Goal: Task Accomplishment & Management: Manage account settings

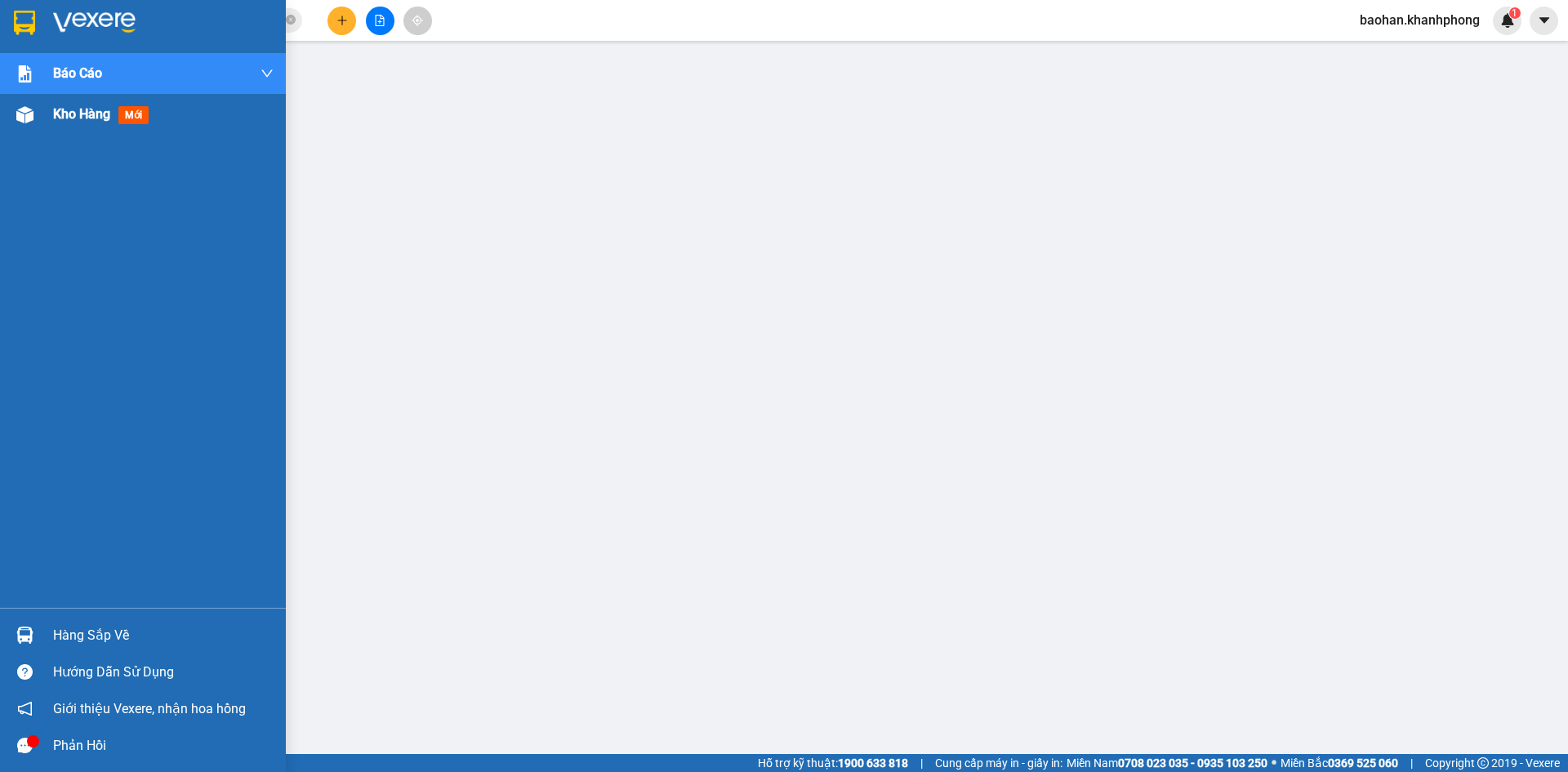
click at [46, 115] on div "Kho hàng mới" at bounding box center [142, 114] width 285 height 41
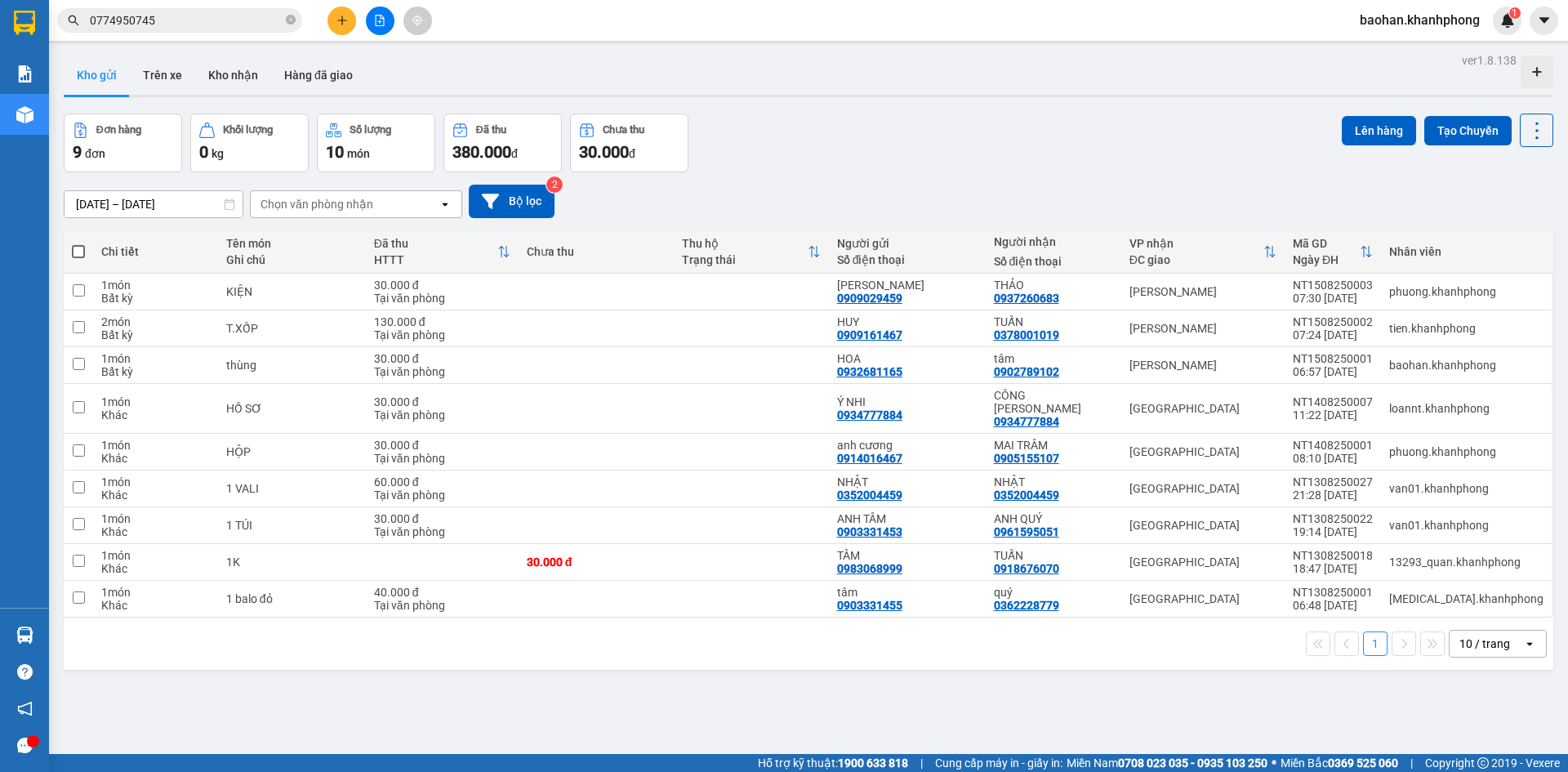
click at [221, 18] on input "0774950745" at bounding box center [186, 20] width 192 height 18
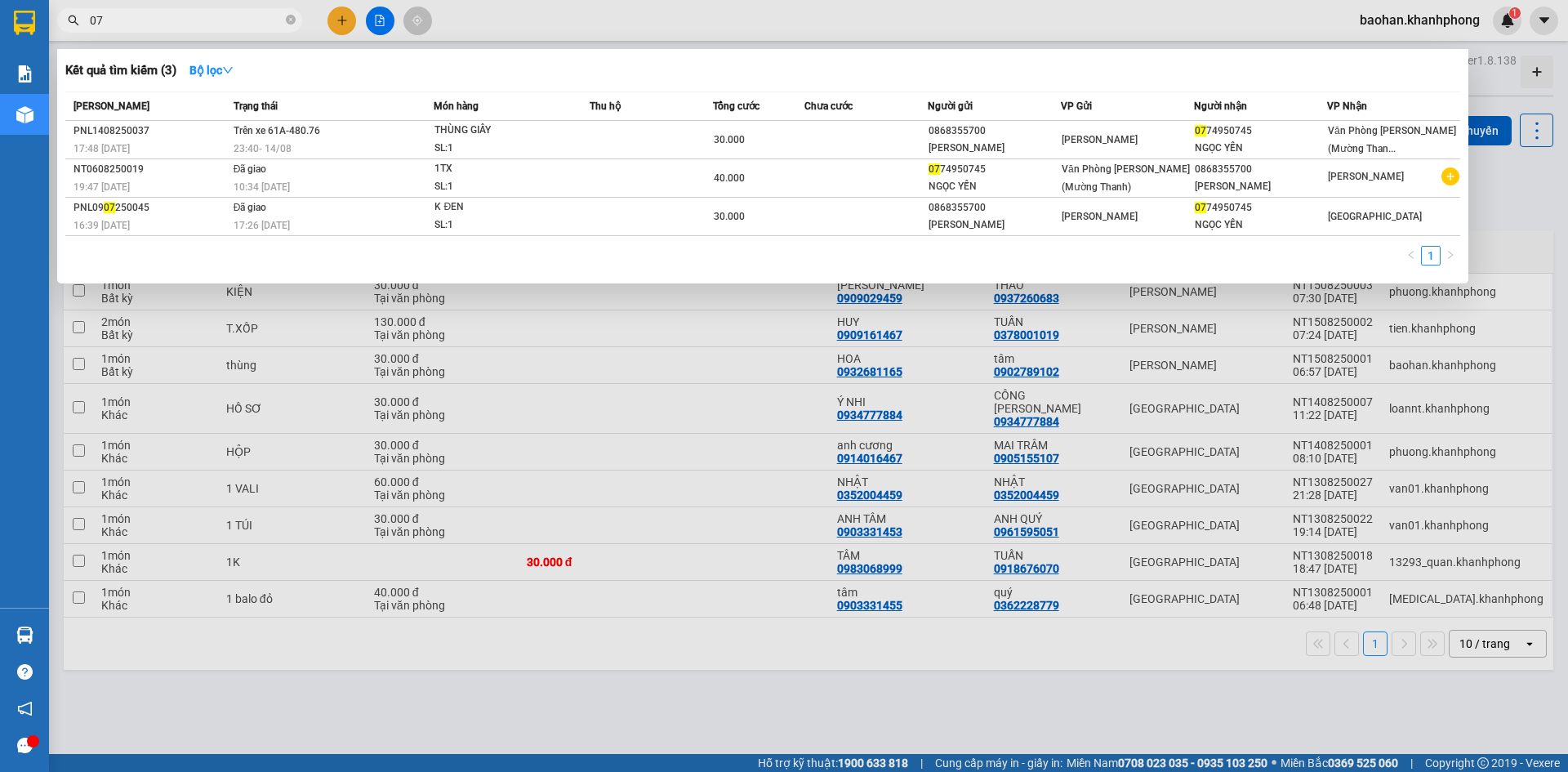
type input "0"
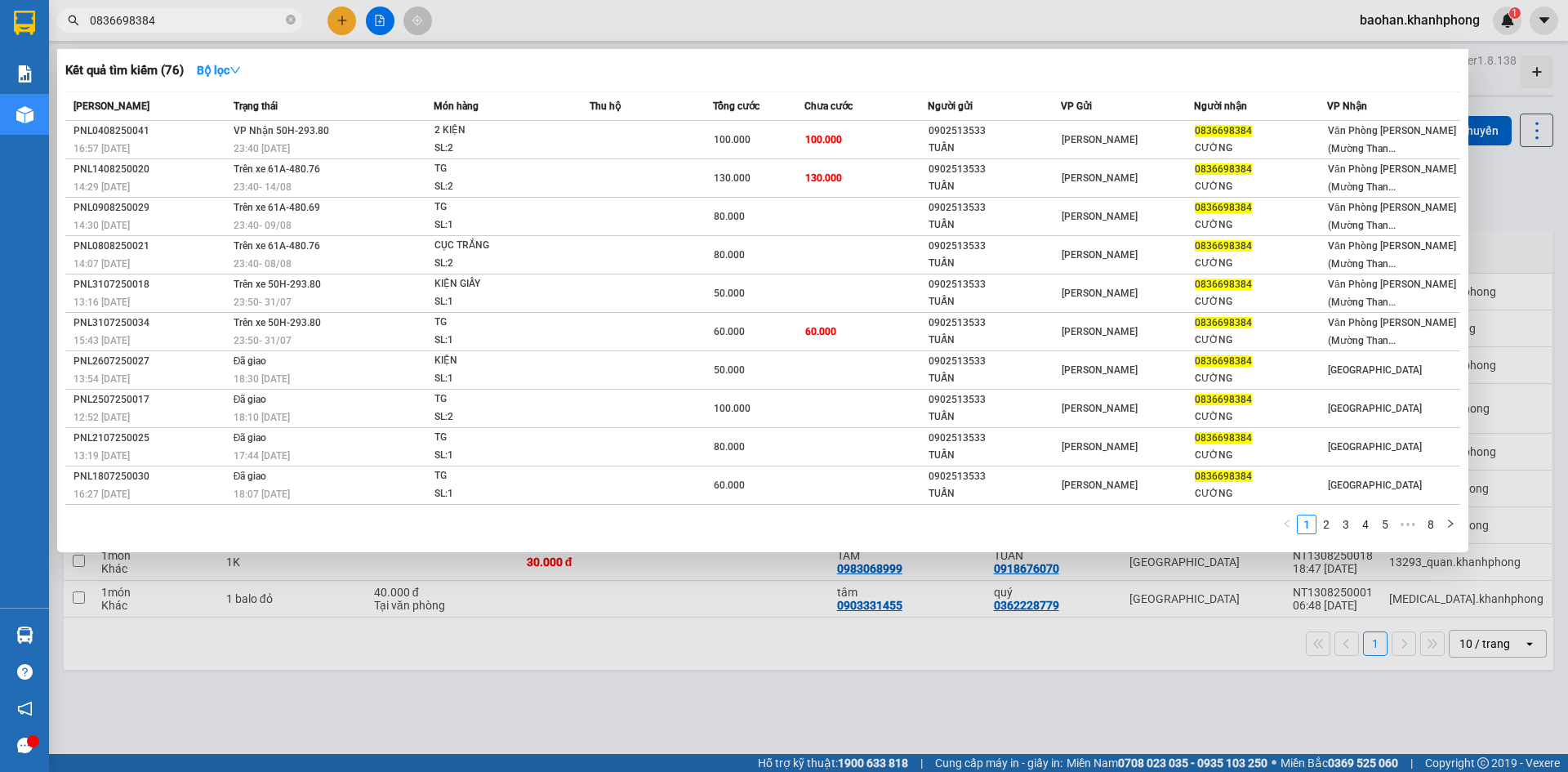
type input "0836698384"
click at [1462, 18] on div at bounding box center [784, 386] width 1568 height 772
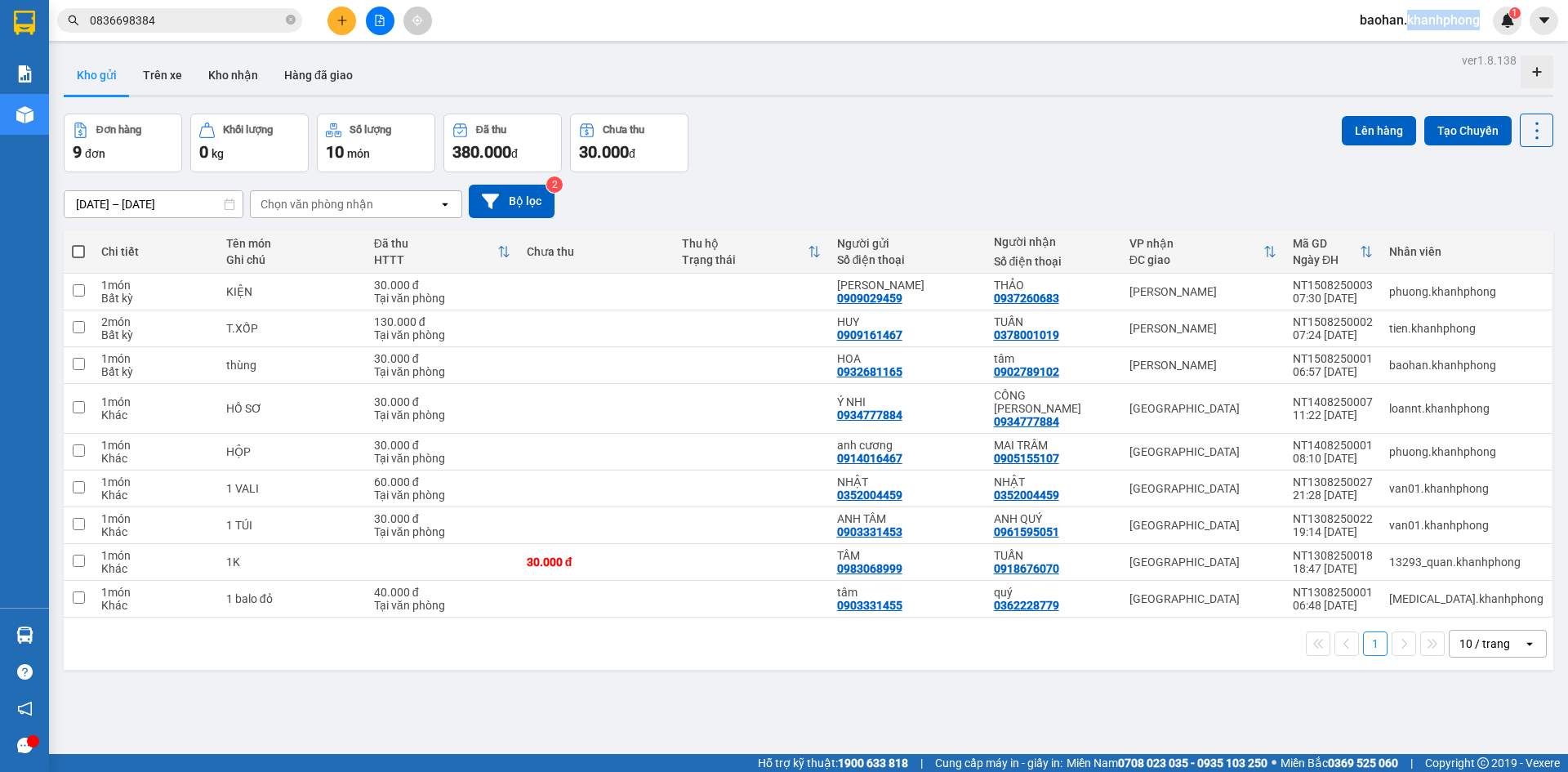
click at [1463, 20] on span "baohan.khanhphong" at bounding box center [1419, 20] width 146 height 21
click at [1455, 44] on span "Đăng xuất" at bounding box center [1426, 50] width 113 height 18
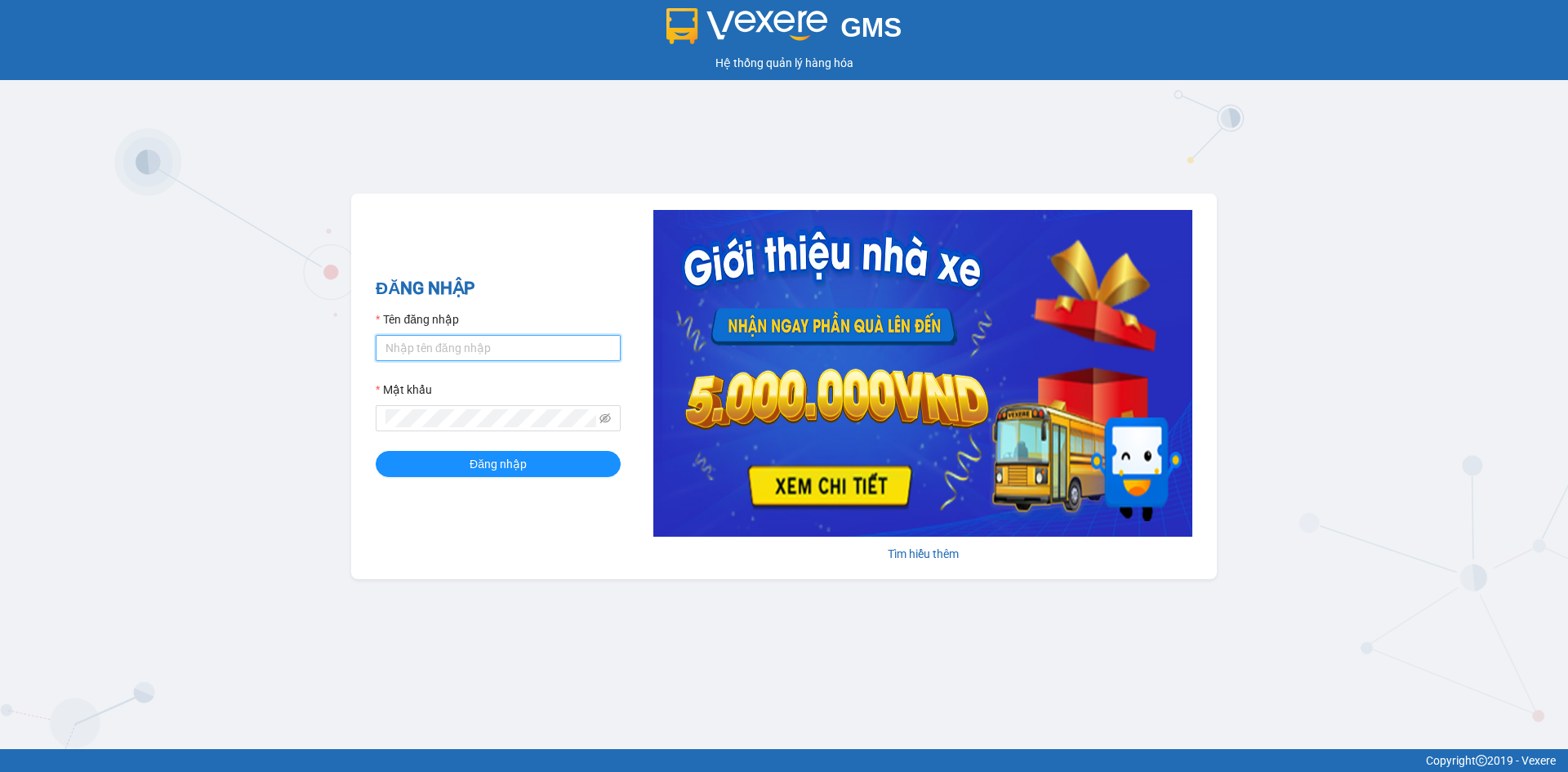
click at [445, 340] on input "Tên đăng nhập" at bounding box center [498, 348] width 245 height 27
click at [450, 357] on input "Tên đăng nhập" at bounding box center [498, 348] width 245 height 27
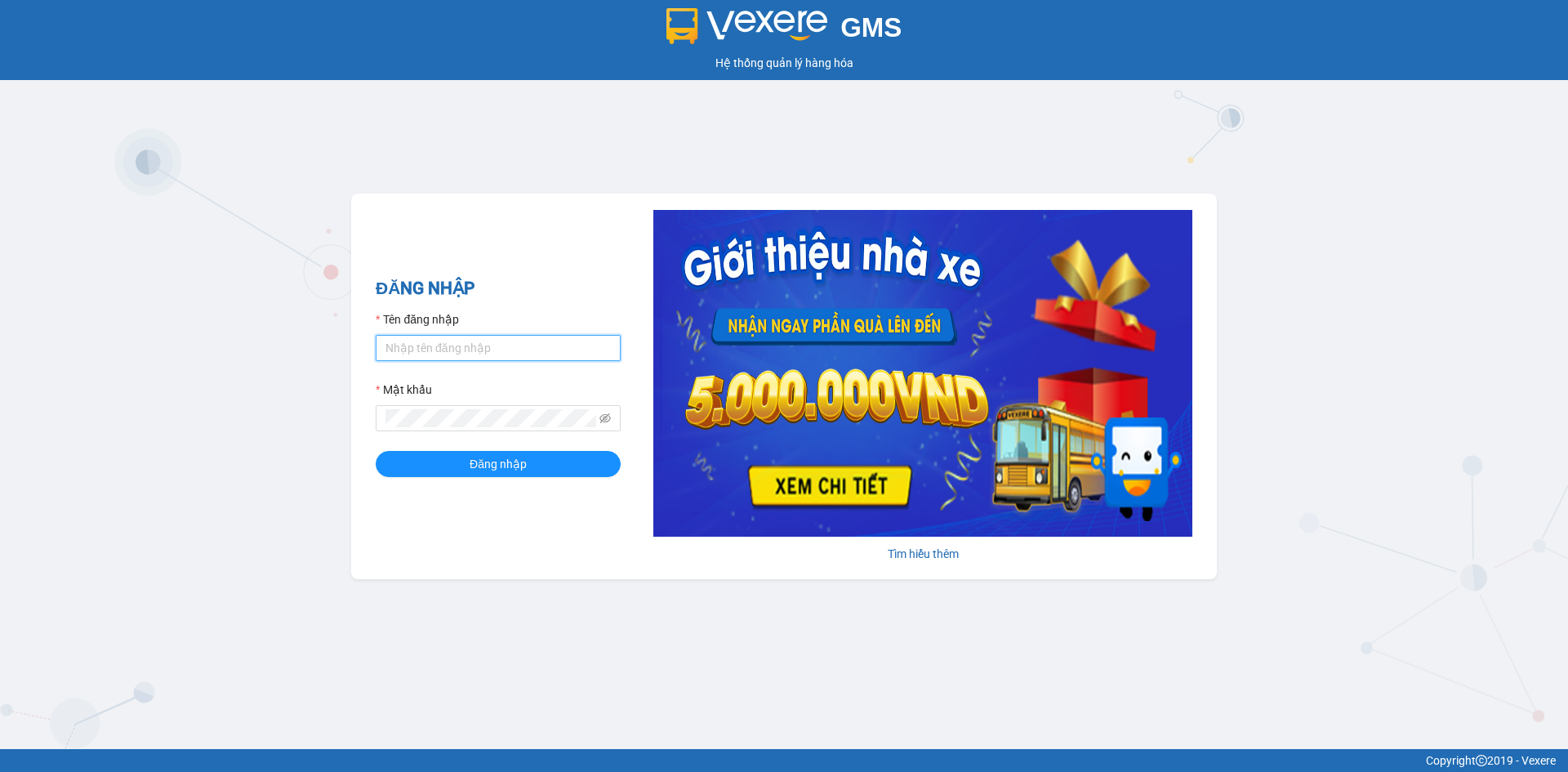
type input "lanh.khanhphong"
click at [375, 450] on button "Đăng nhập" at bounding box center [498, 464] width 245 height 27
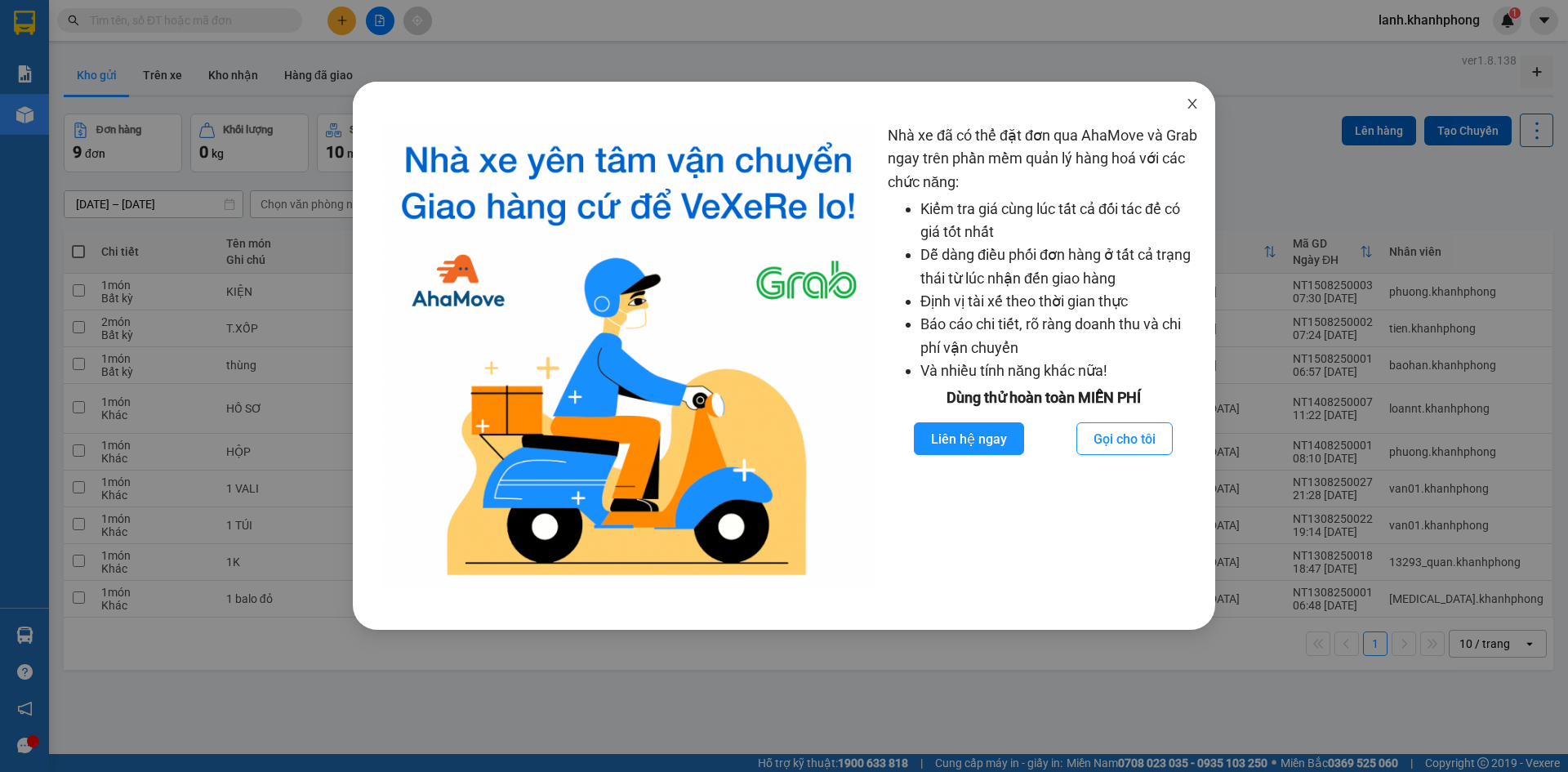
click at [1195, 104] on icon "close" at bounding box center [1192, 103] width 13 height 13
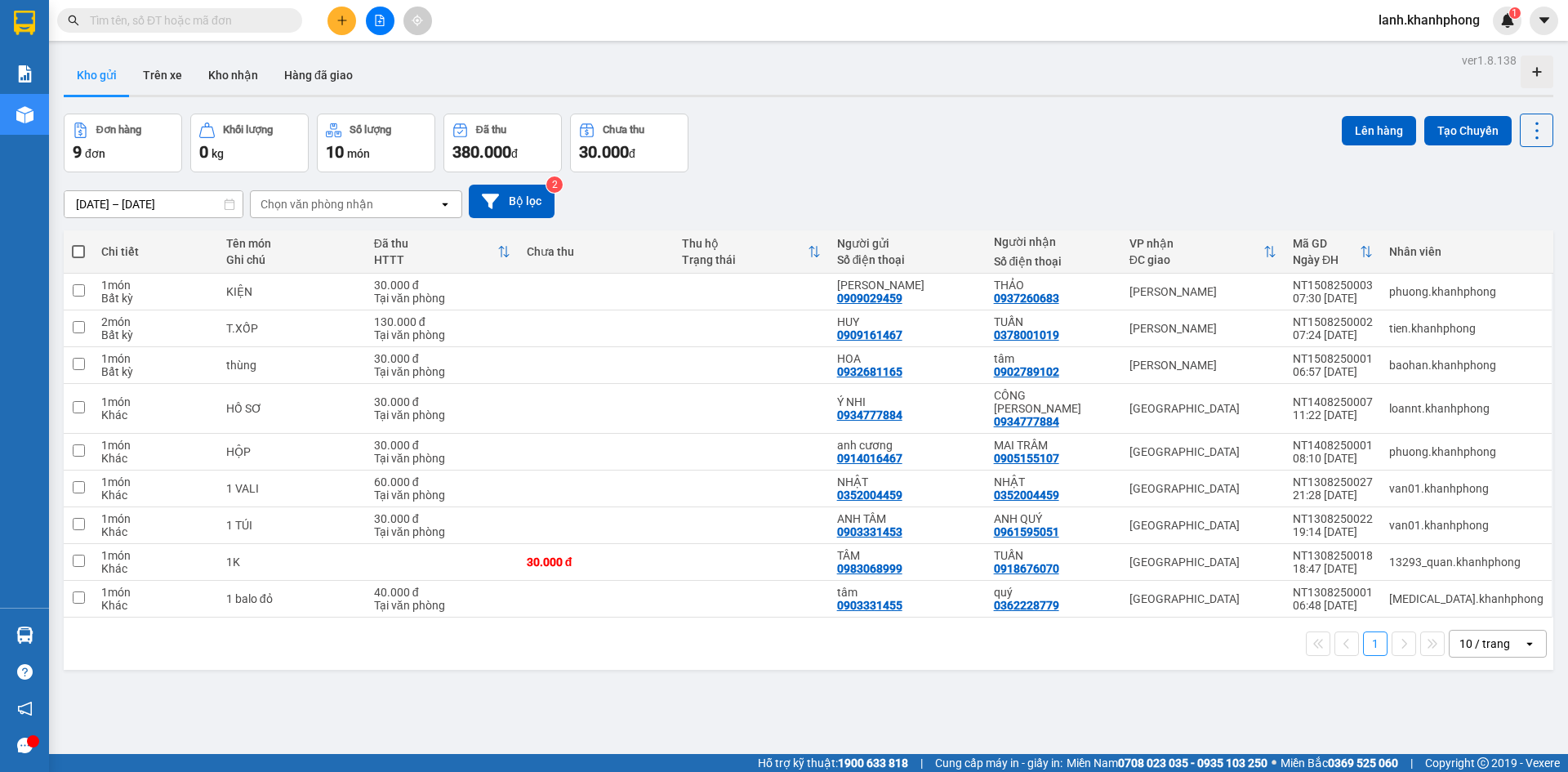
click at [265, 24] on input "text" at bounding box center [186, 20] width 192 height 18
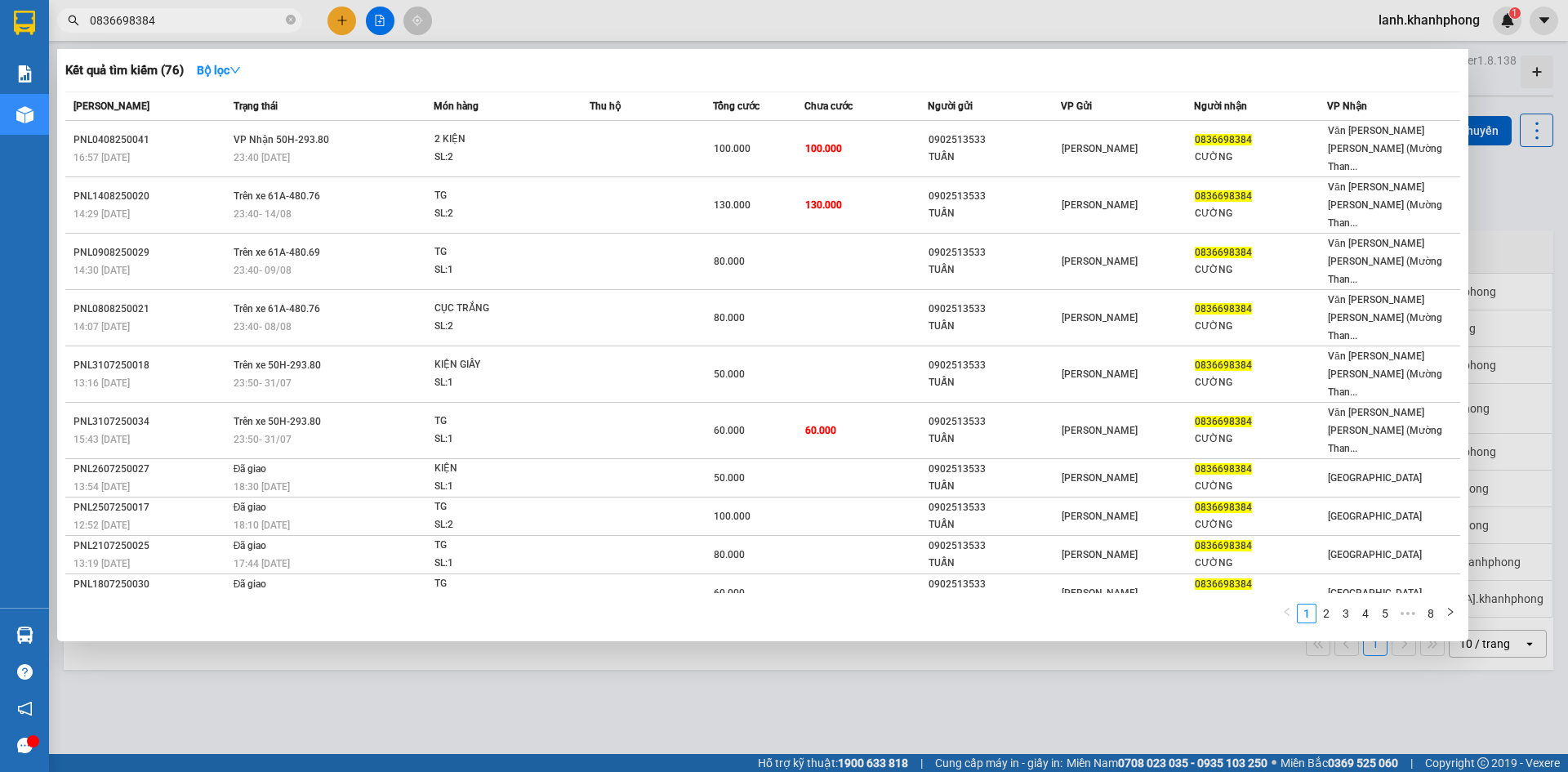
type input "0836698384"
click at [155, 17] on input "0836698384" at bounding box center [186, 20] width 192 height 18
